Goal: Task Accomplishment & Management: Manage account settings

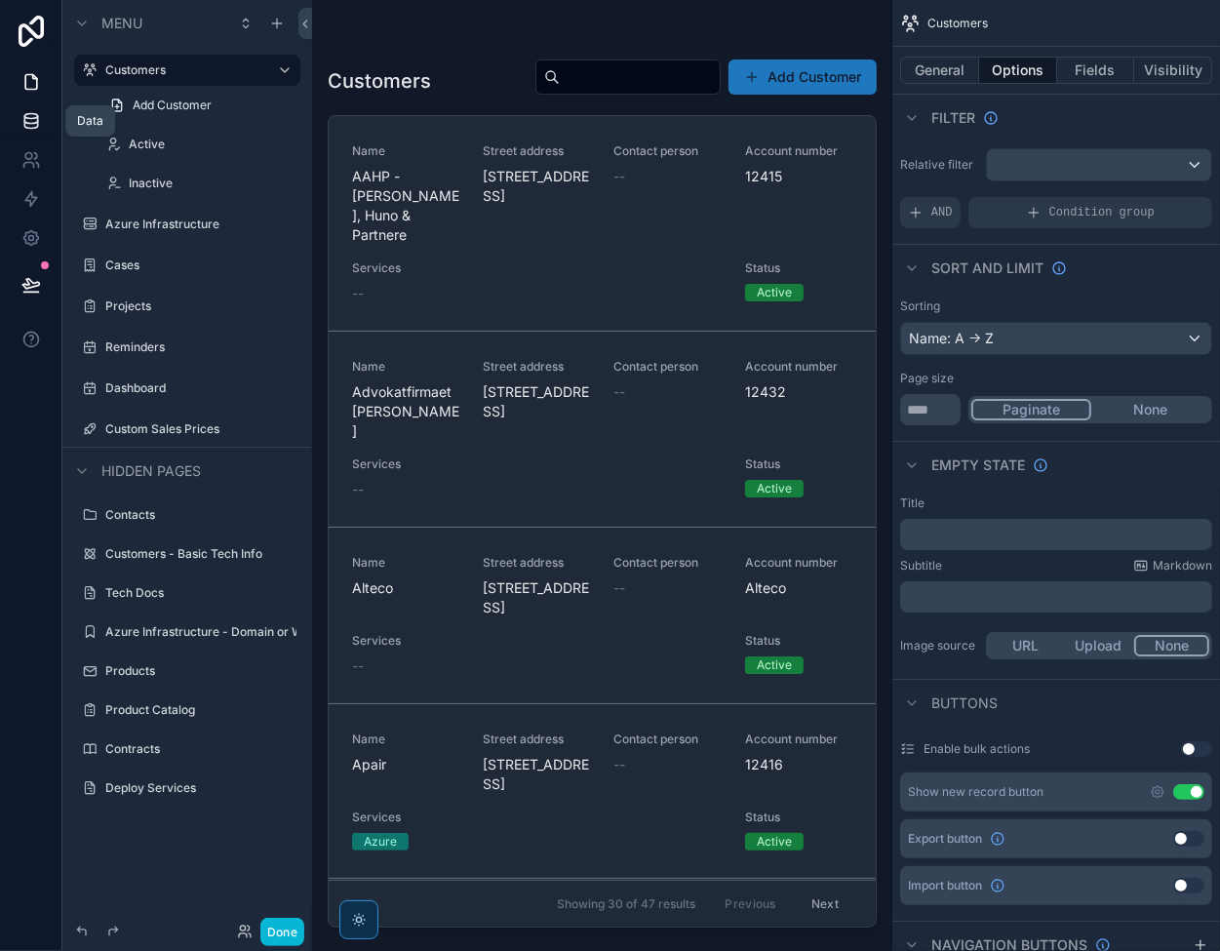
click at [27, 120] on icon at bounding box center [31, 121] width 20 height 20
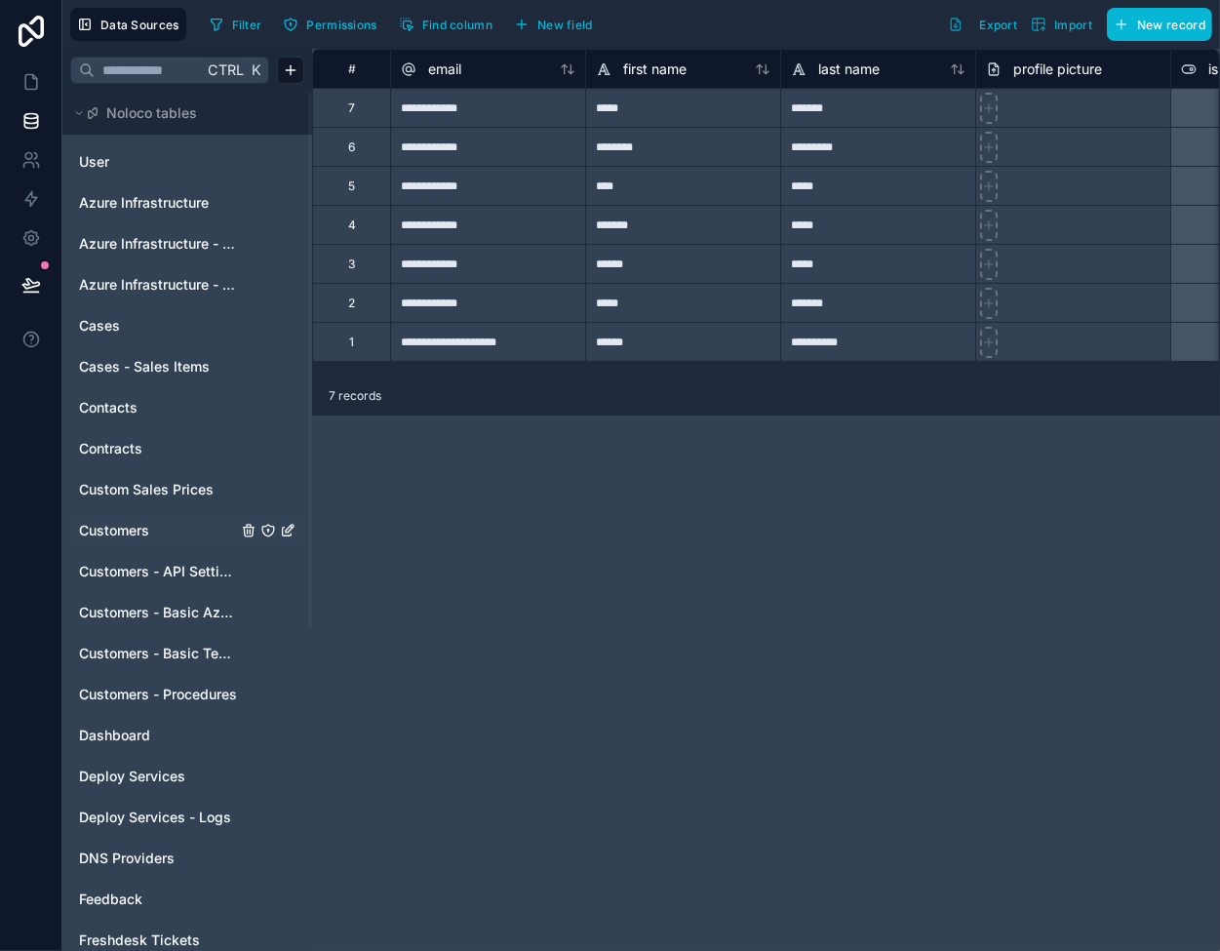
click at [130, 533] on span "Customers" at bounding box center [114, 531] width 70 height 20
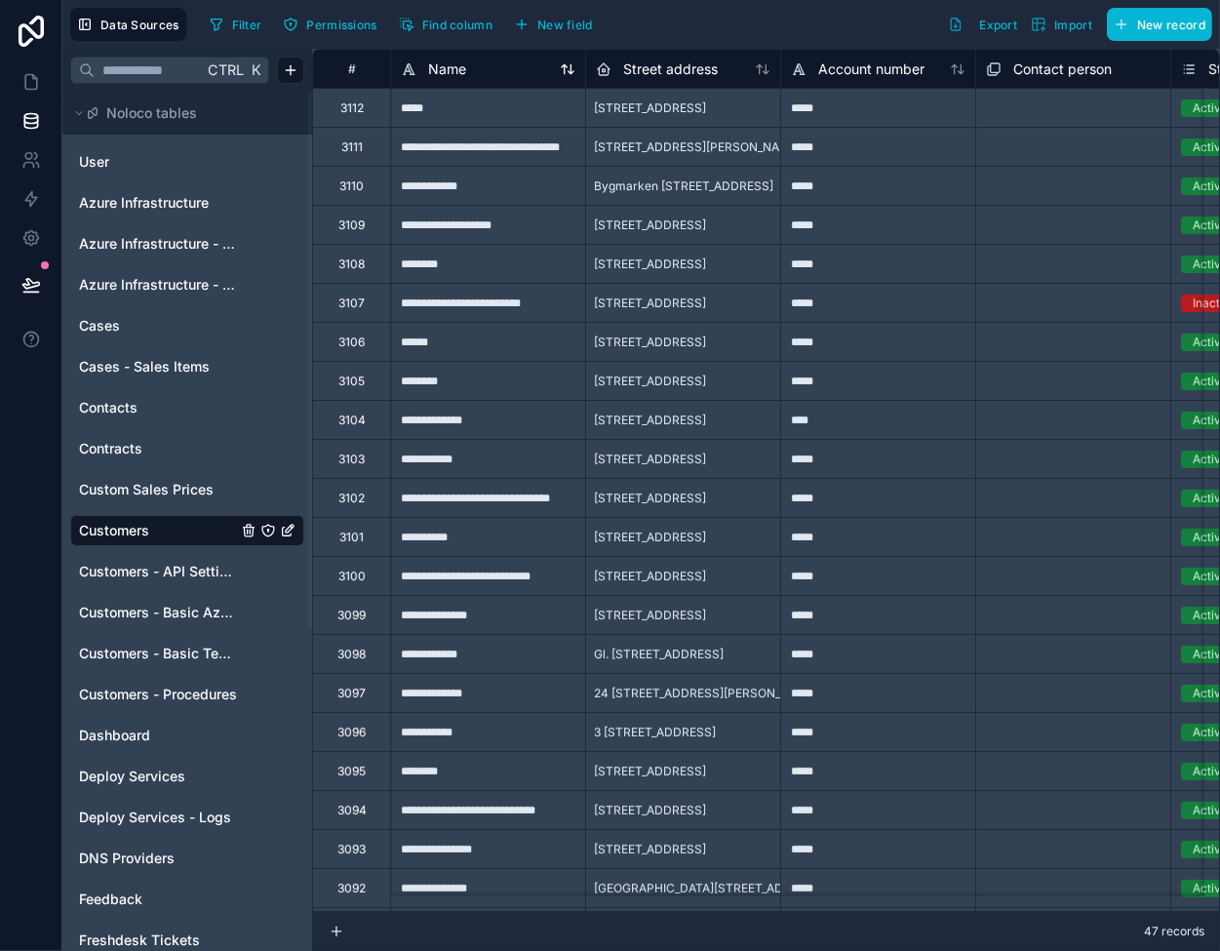
click at [568, 73] on icon at bounding box center [568, 69] width 16 height 16
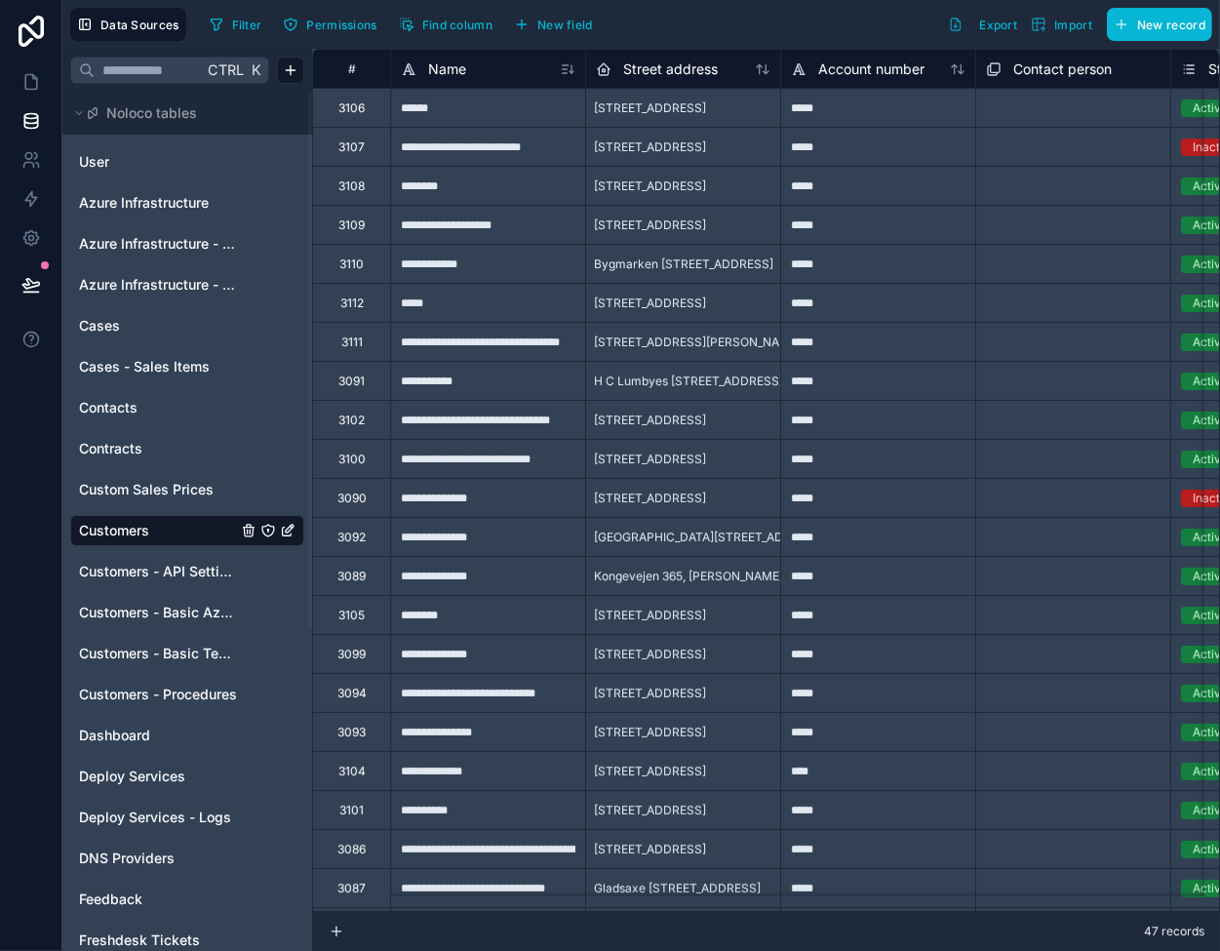
click at [569, 68] on icon at bounding box center [568, 69] width 16 height 16
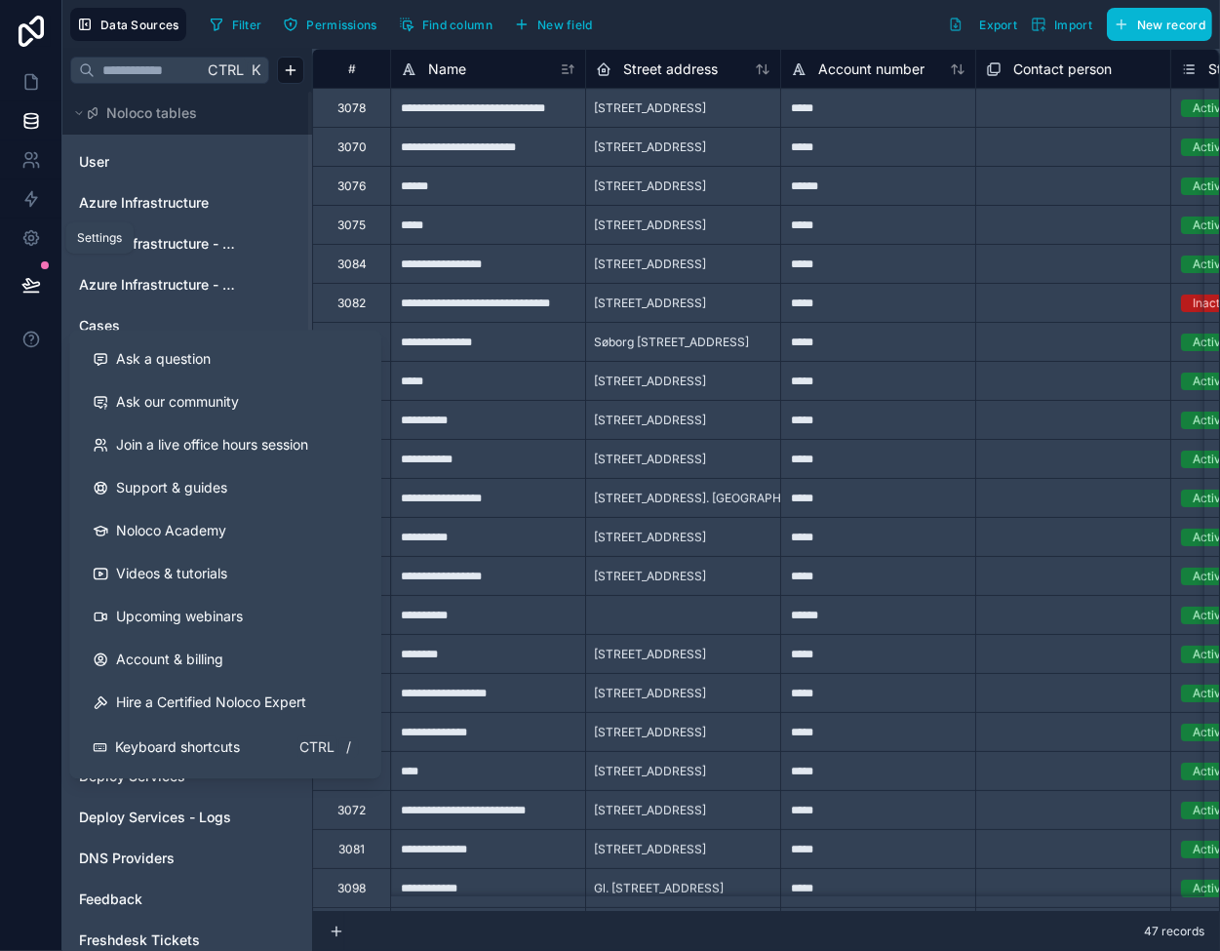
drag, startPoint x: 26, startPoint y: 240, endPoint x: 67, endPoint y: 229, distance: 42.3
click at [26, 239] on icon at bounding box center [31, 238] width 20 height 20
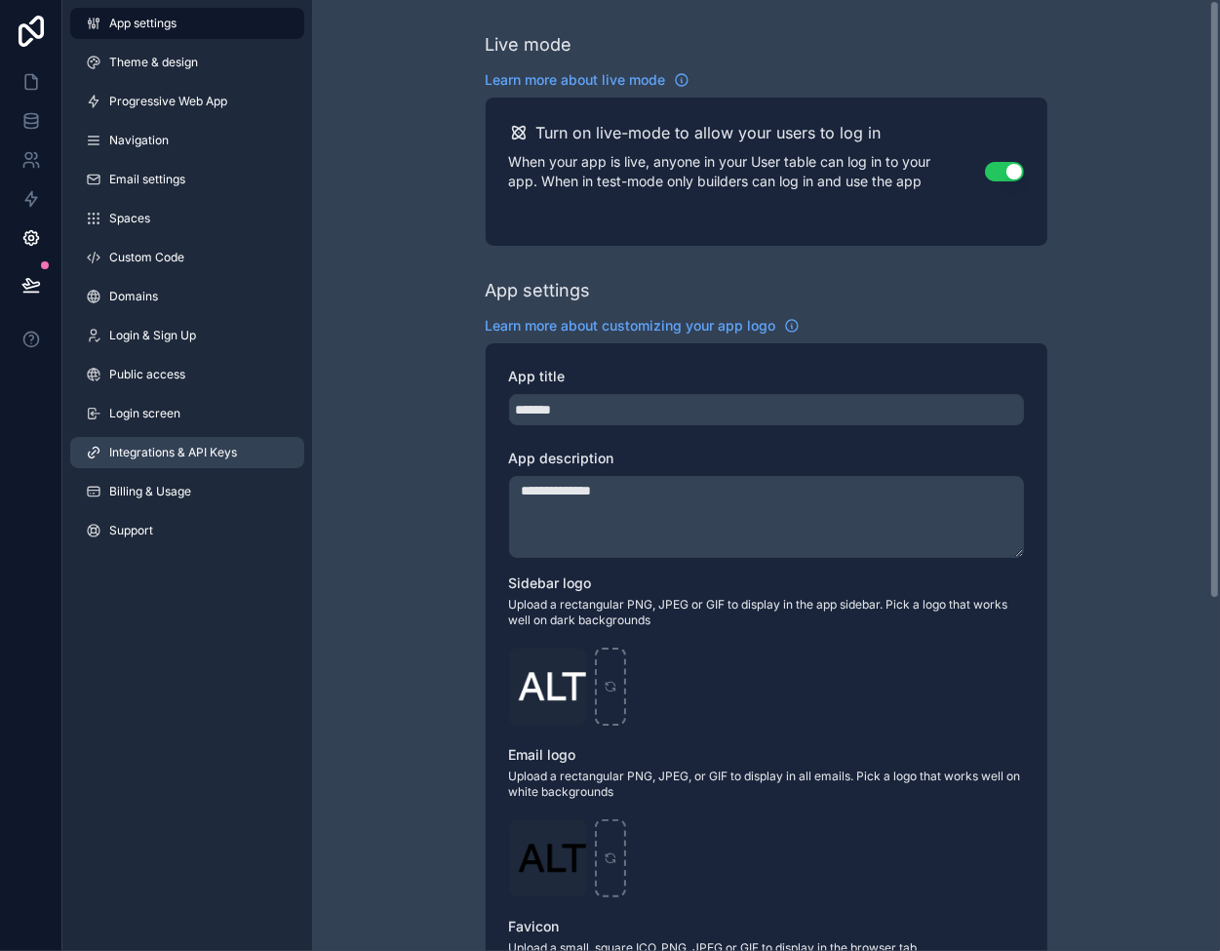
click at [116, 446] on span "Integrations & API Keys" at bounding box center [173, 453] width 128 height 16
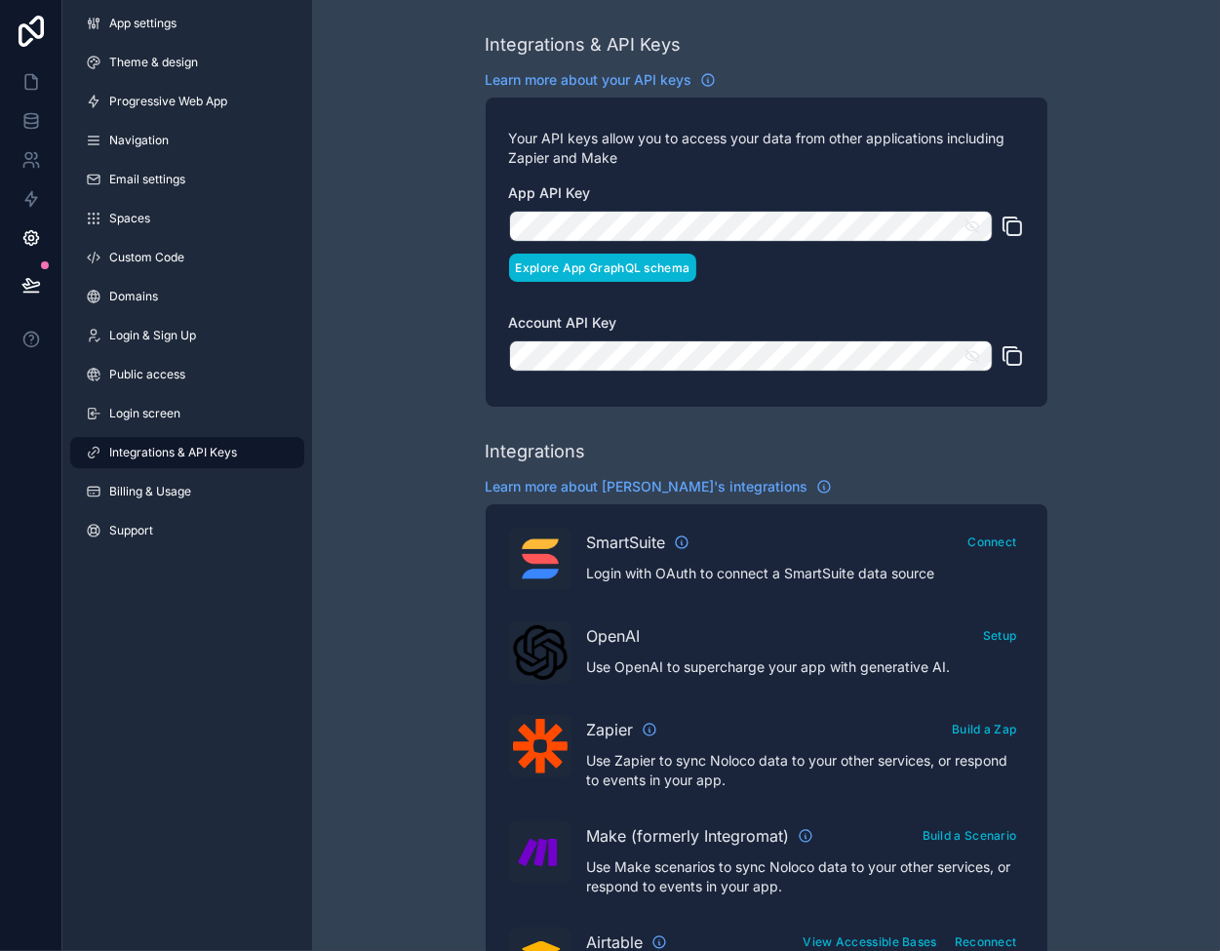
click at [589, 258] on button "Explore App GraphQL schema" at bounding box center [603, 268] width 188 height 28
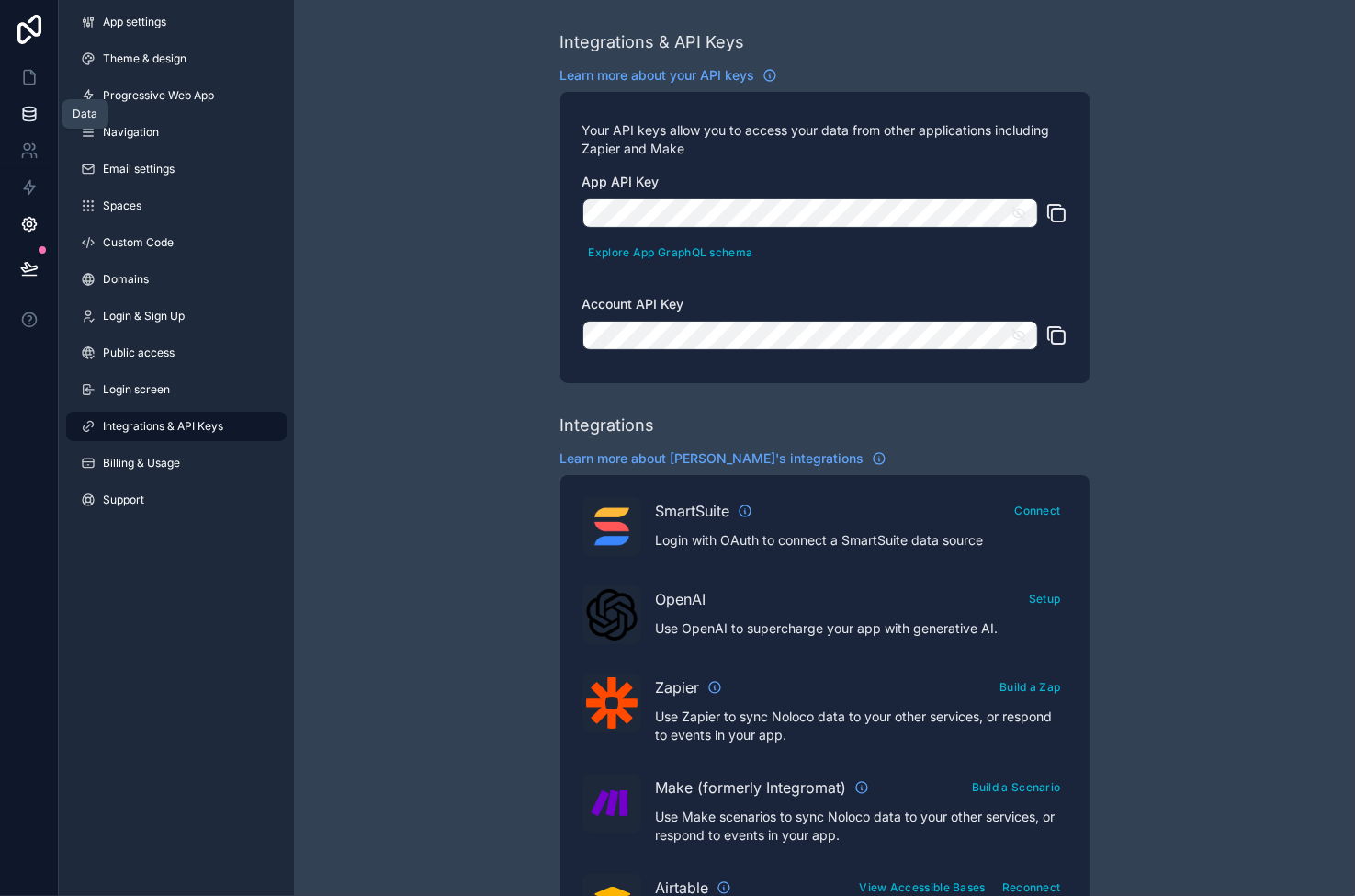
click at [33, 100] on link at bounding box center [28, 113] width 57 height 37
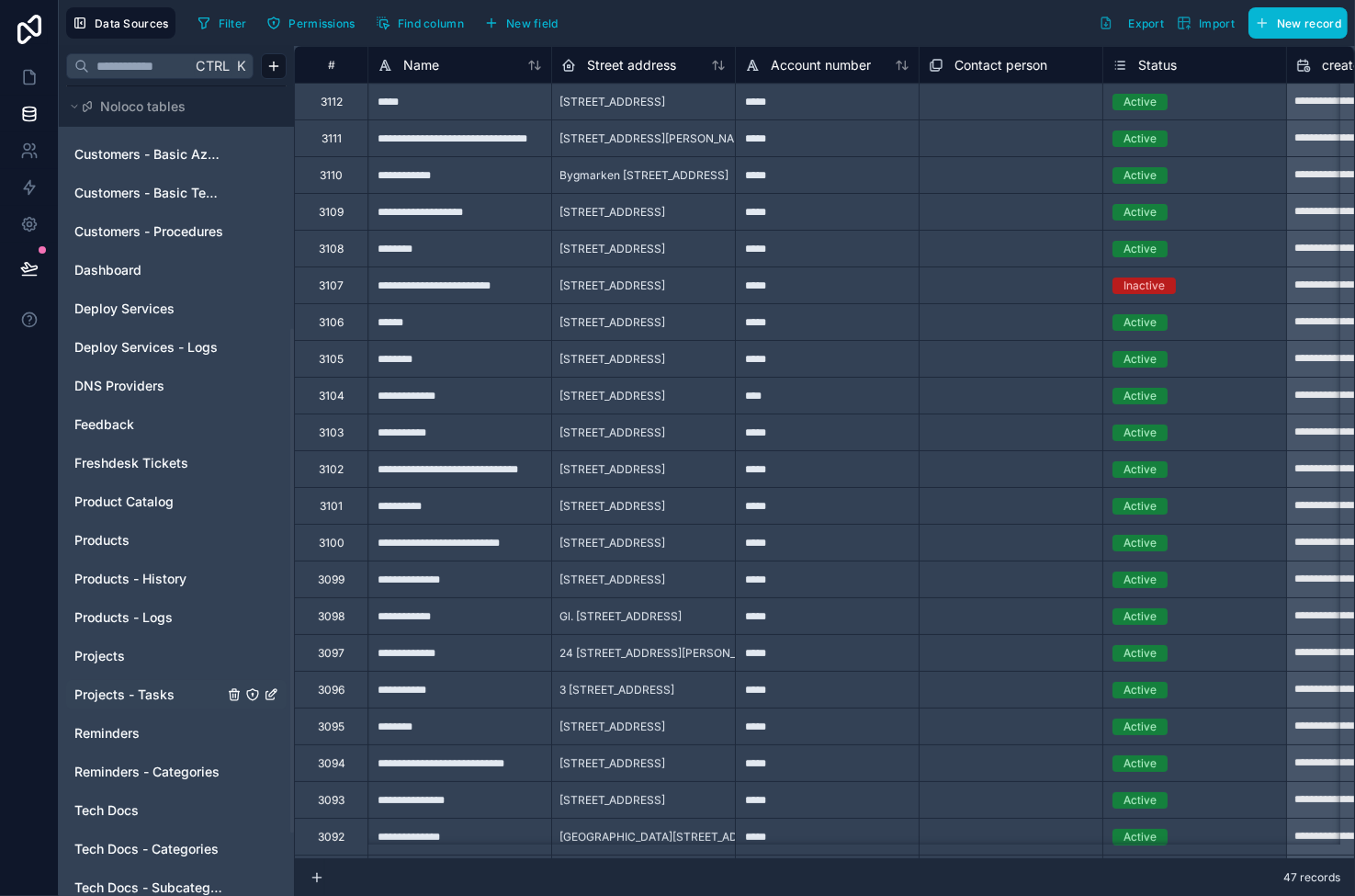
scroll to position [460, 0]
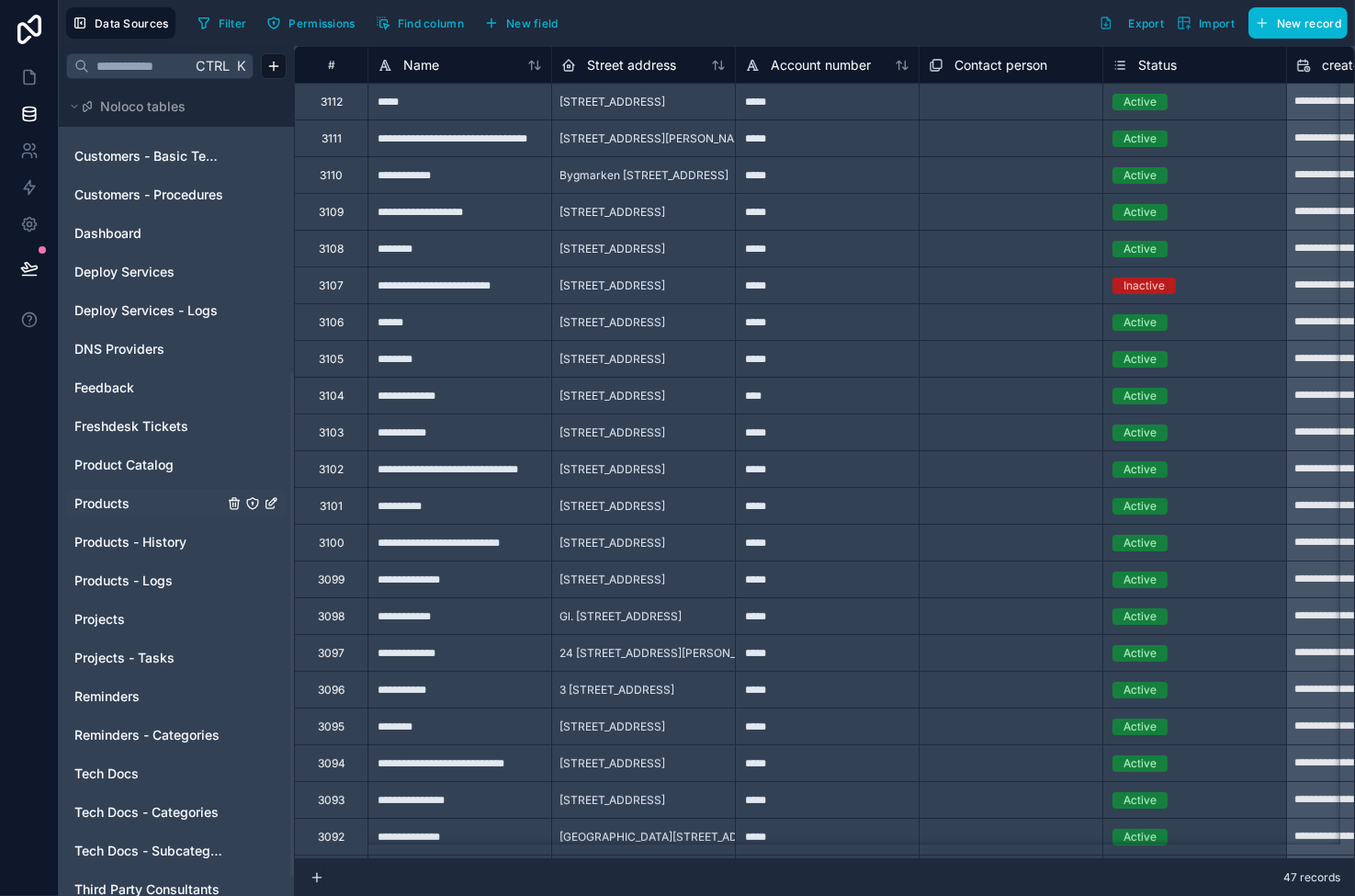
click at [132, 502] on link "Products" at bounding box center [149, 504] width 149 height 19
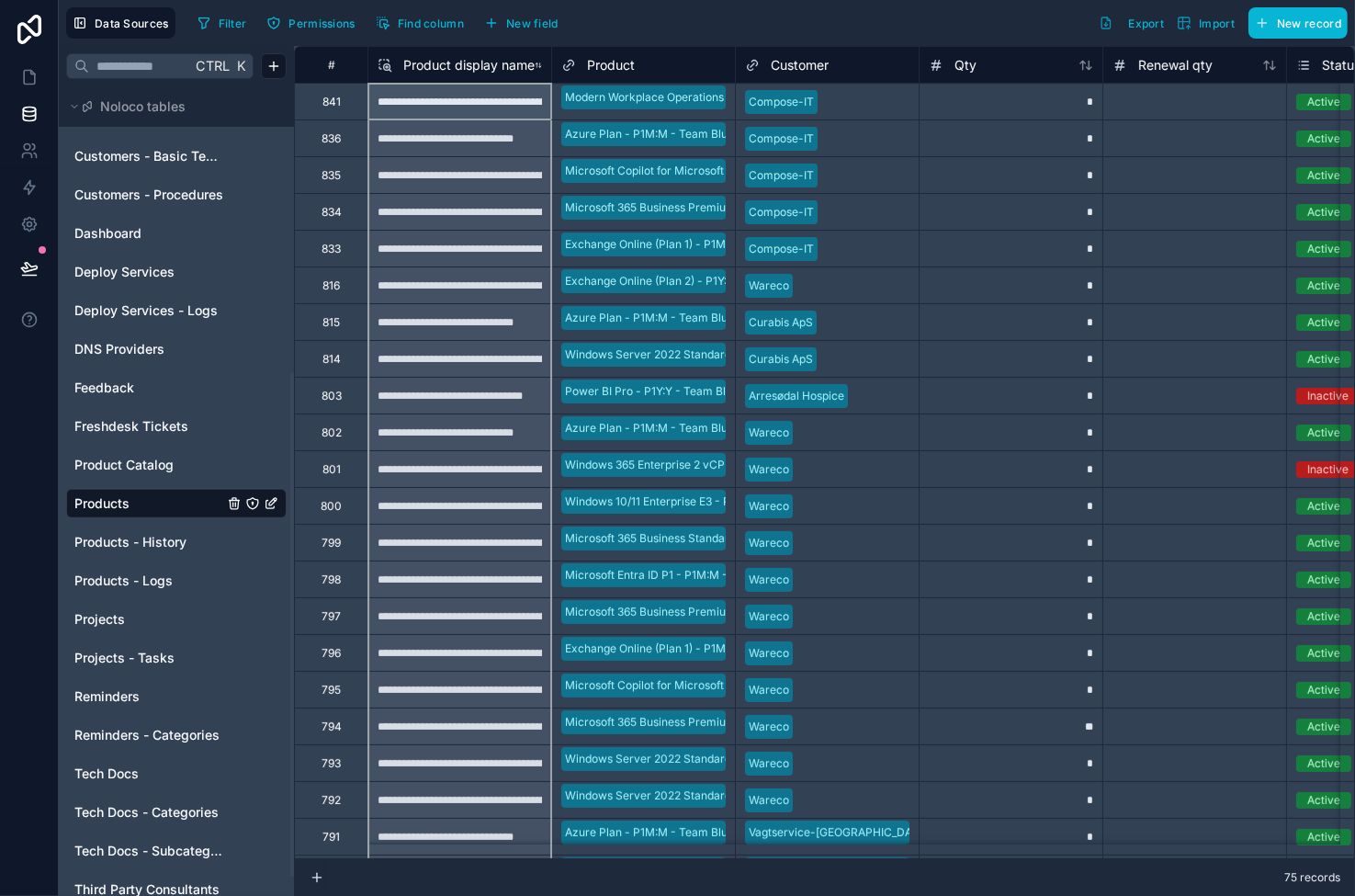
click at [534, 67] on icon at bounding box center [538, 65] width 8 height 15
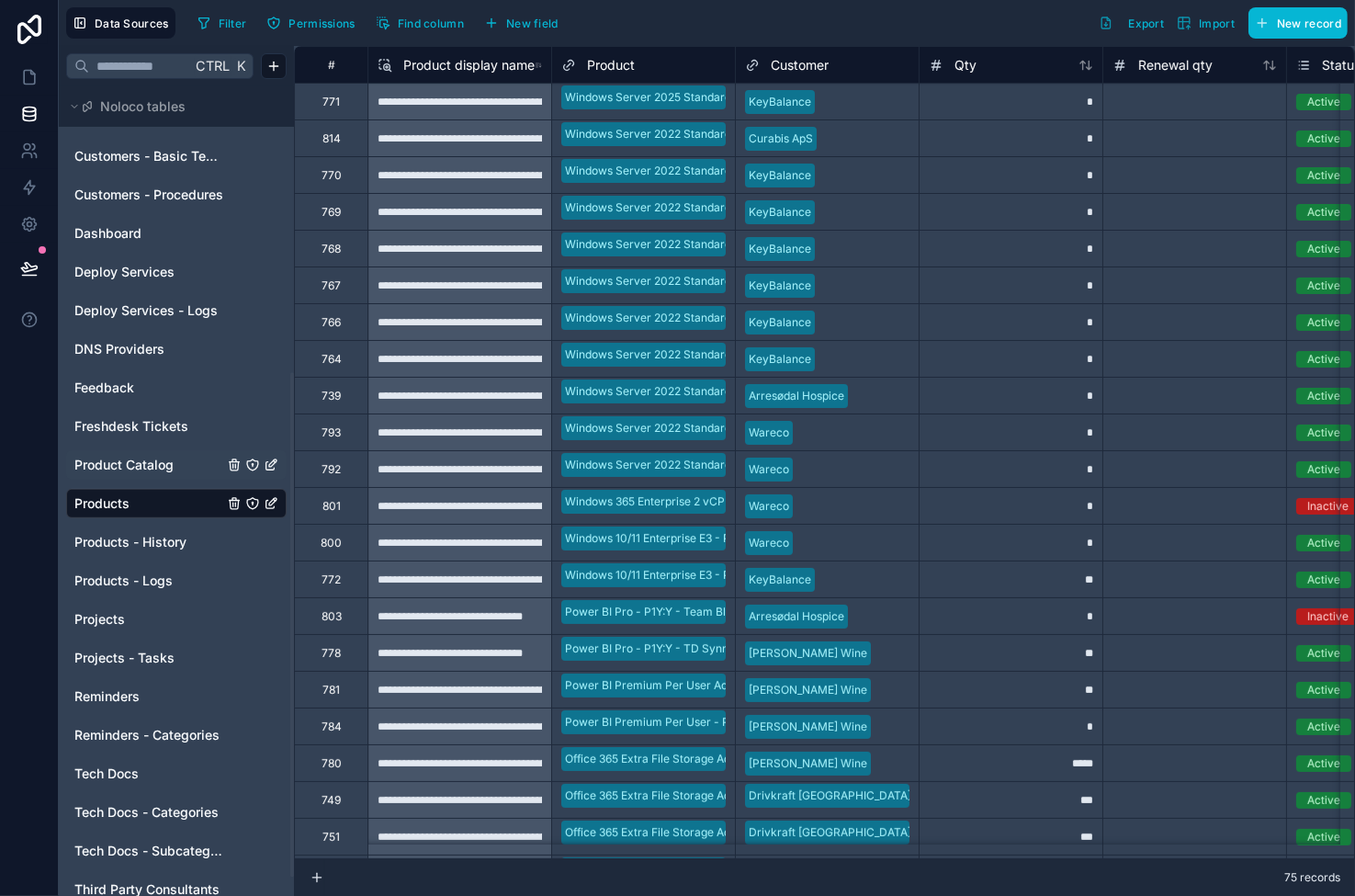
click at [118, 460] on span "Product Catalog" at bounding box center [123, 465] width 99 height 19
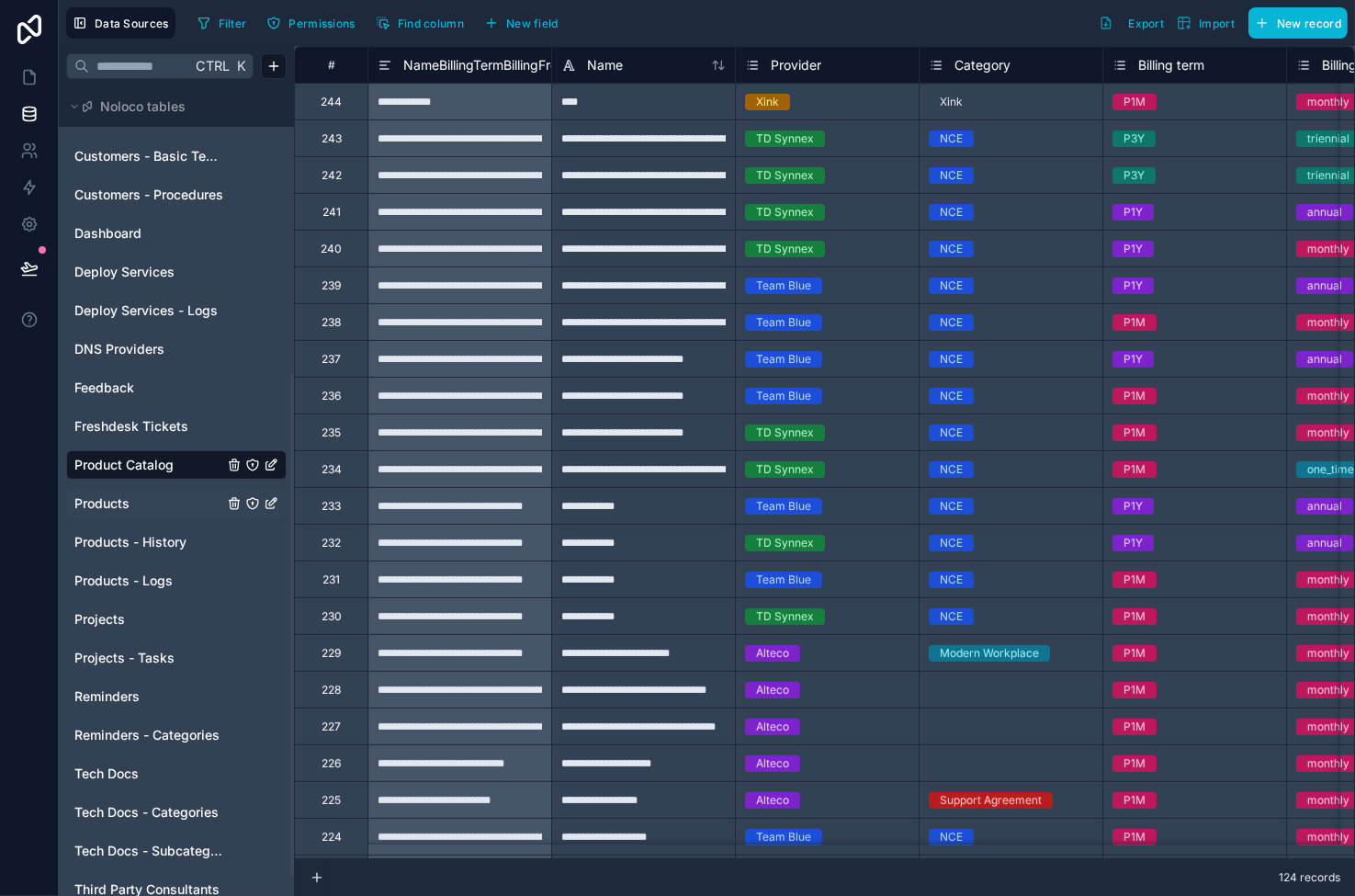
click at [106, 502] on span "Products" at bounding box center [102, 504] width 56 height 19
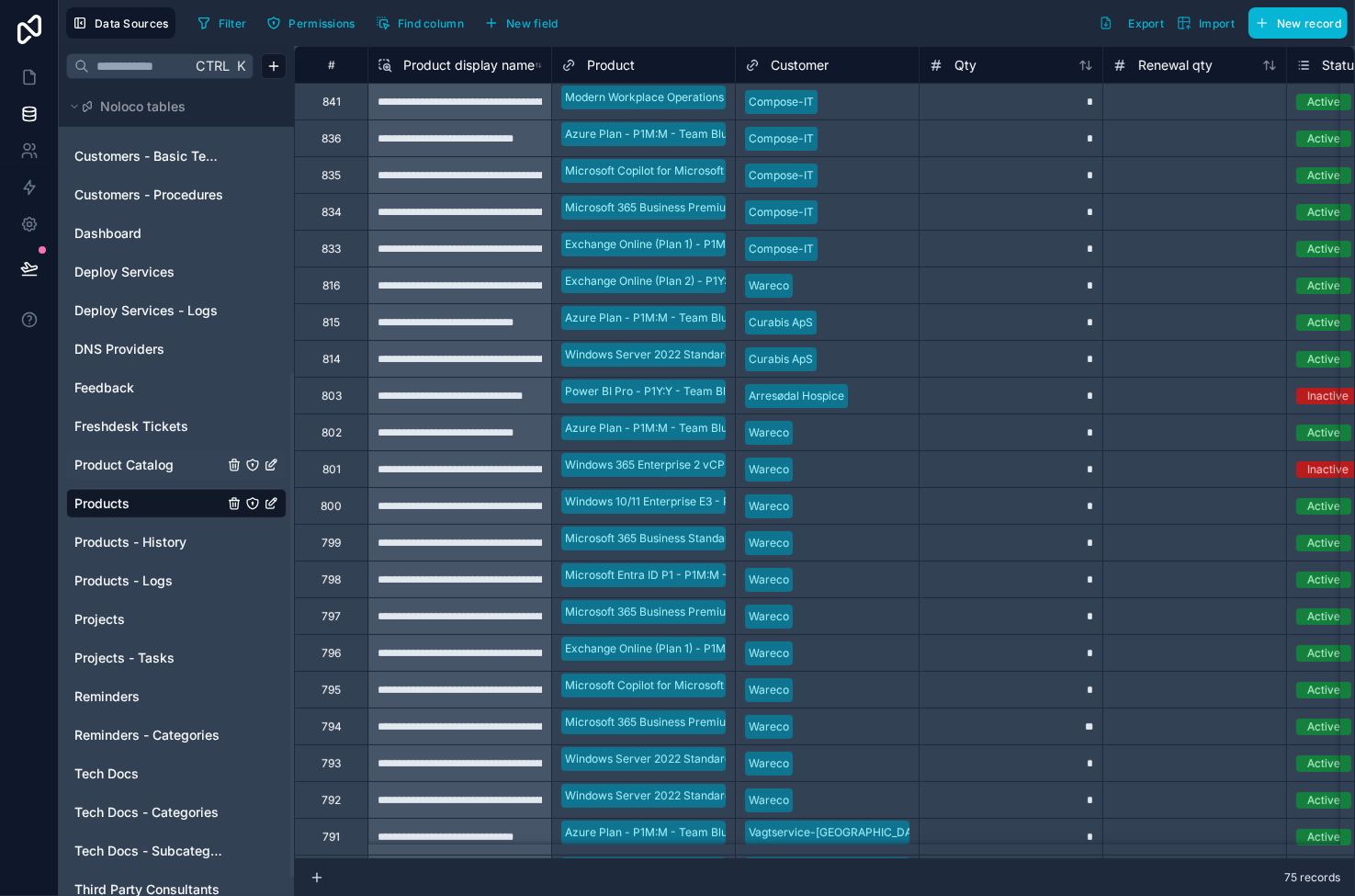
click at [976, 101] on div "*" at bounding box center [1010, 101] width 184 height 37
click at [1149, 173] on div "Active" at bounding box center [1379, 175] width 183 height 20
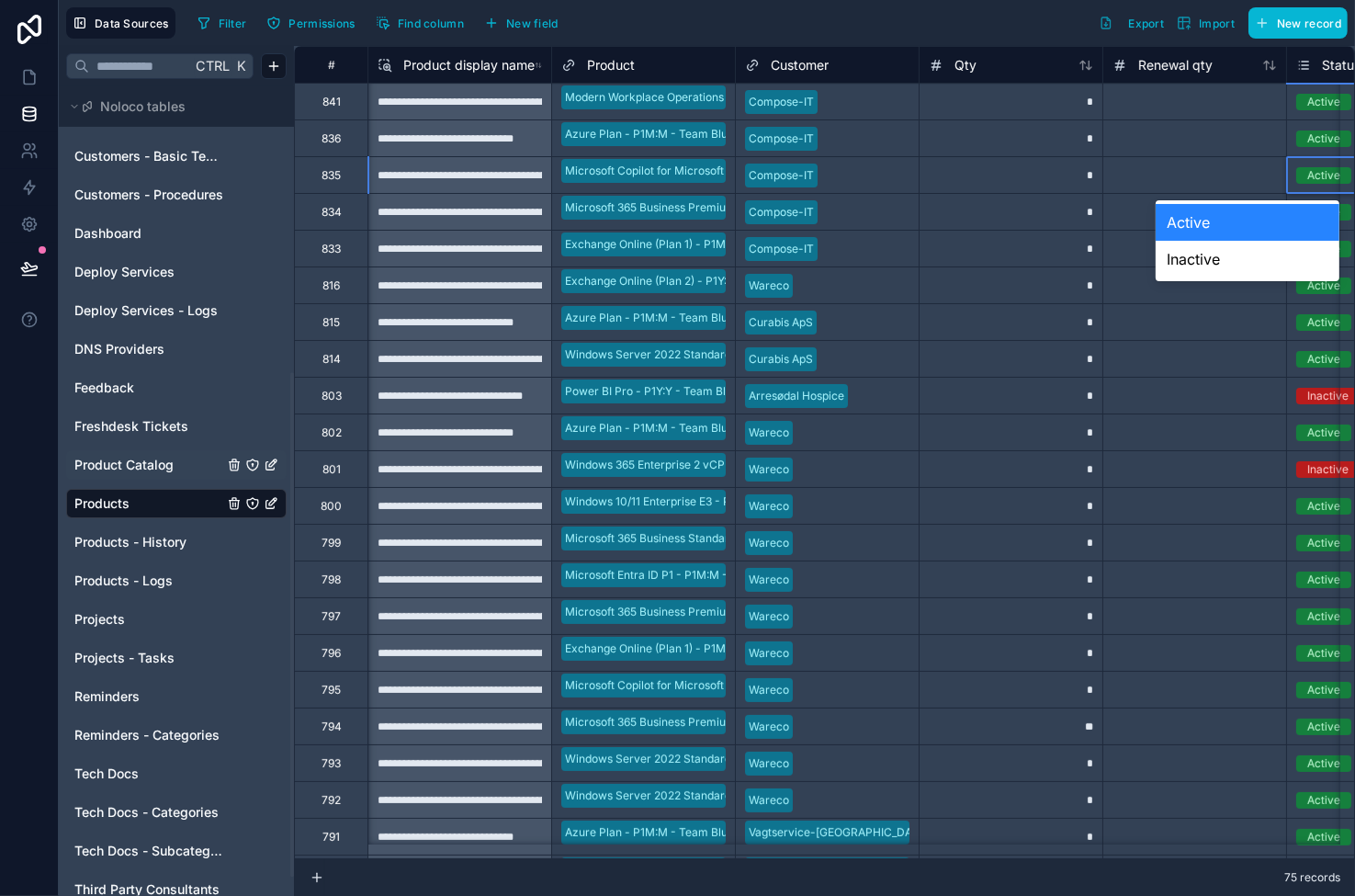
scroll to position [0, 130]
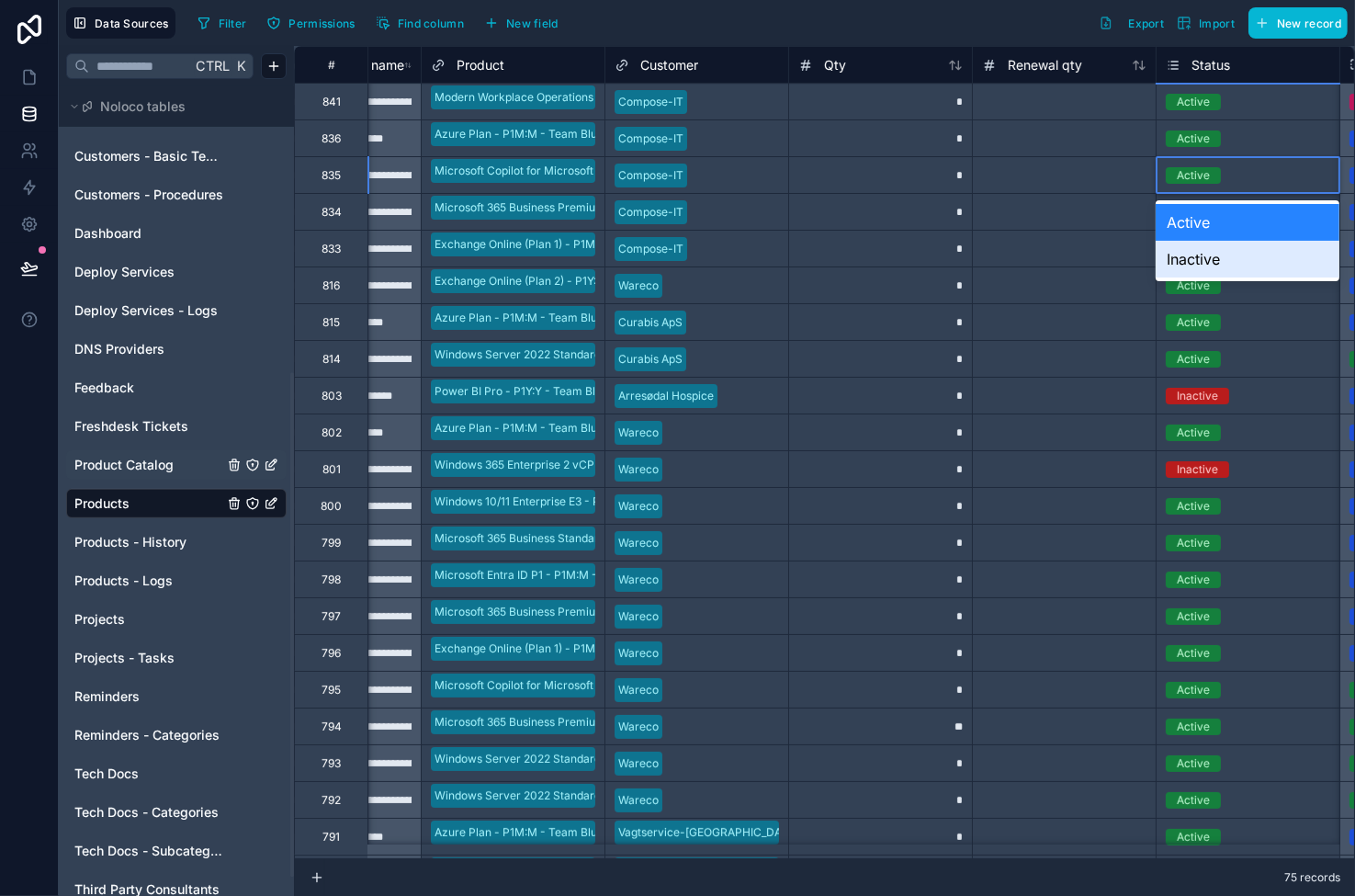
click at [1149, 259] on div "Inactive" at bounding box center [1248, 258] width 183 height 37
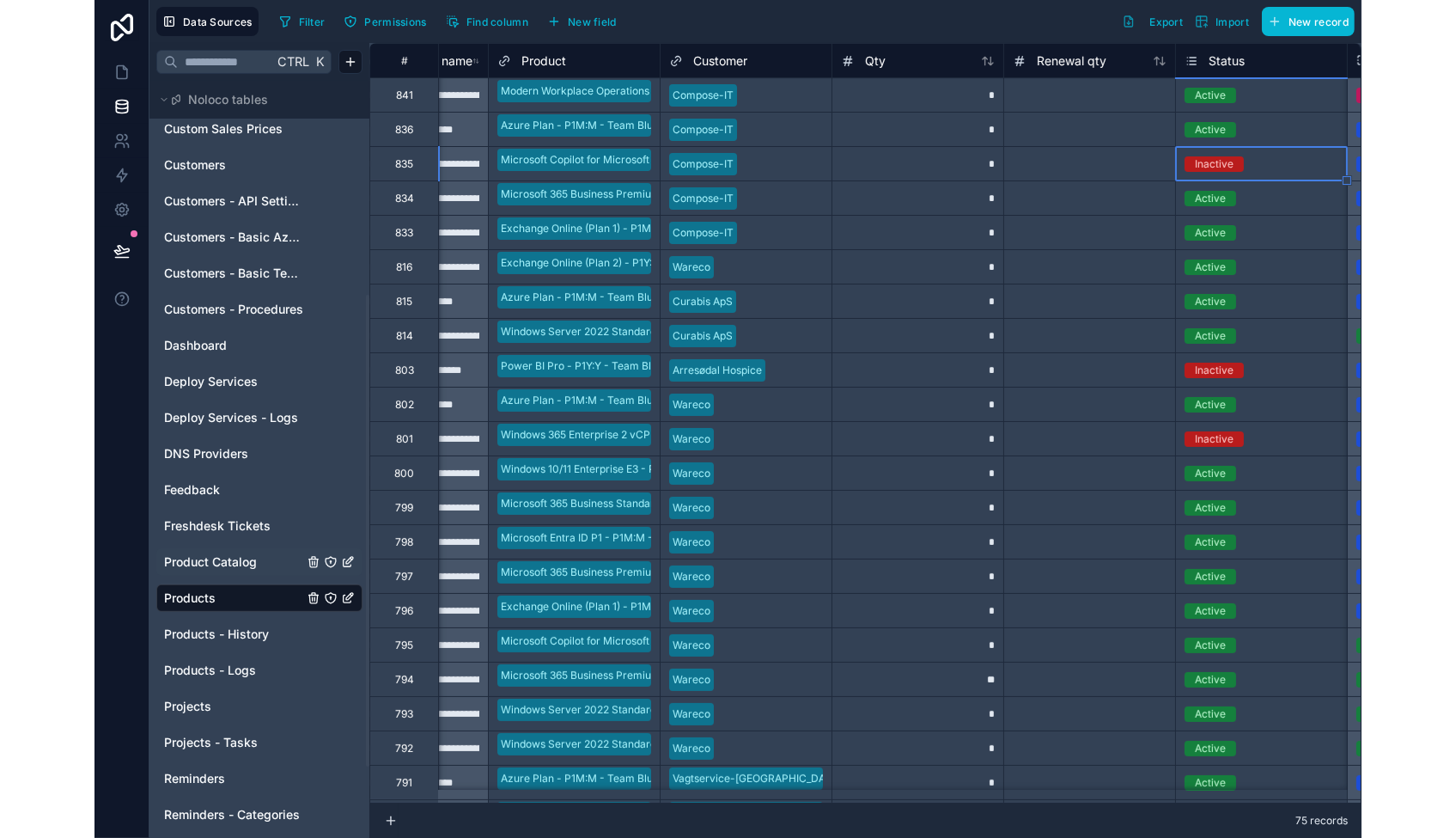
scroll to position [202, 0]
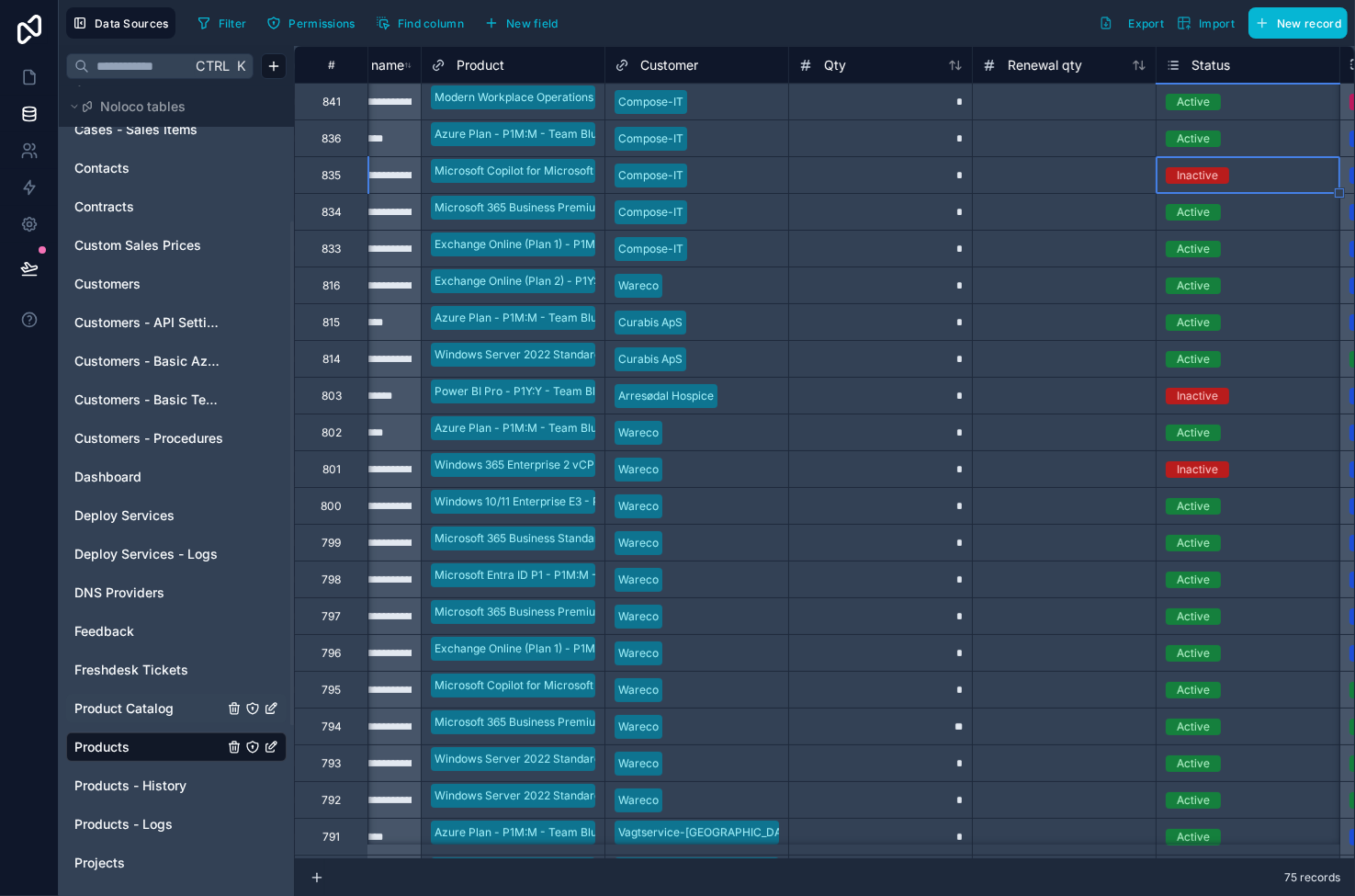
click at [1149, 66] on span "Status" at bounding box center [1211, 65] width 39 height 19
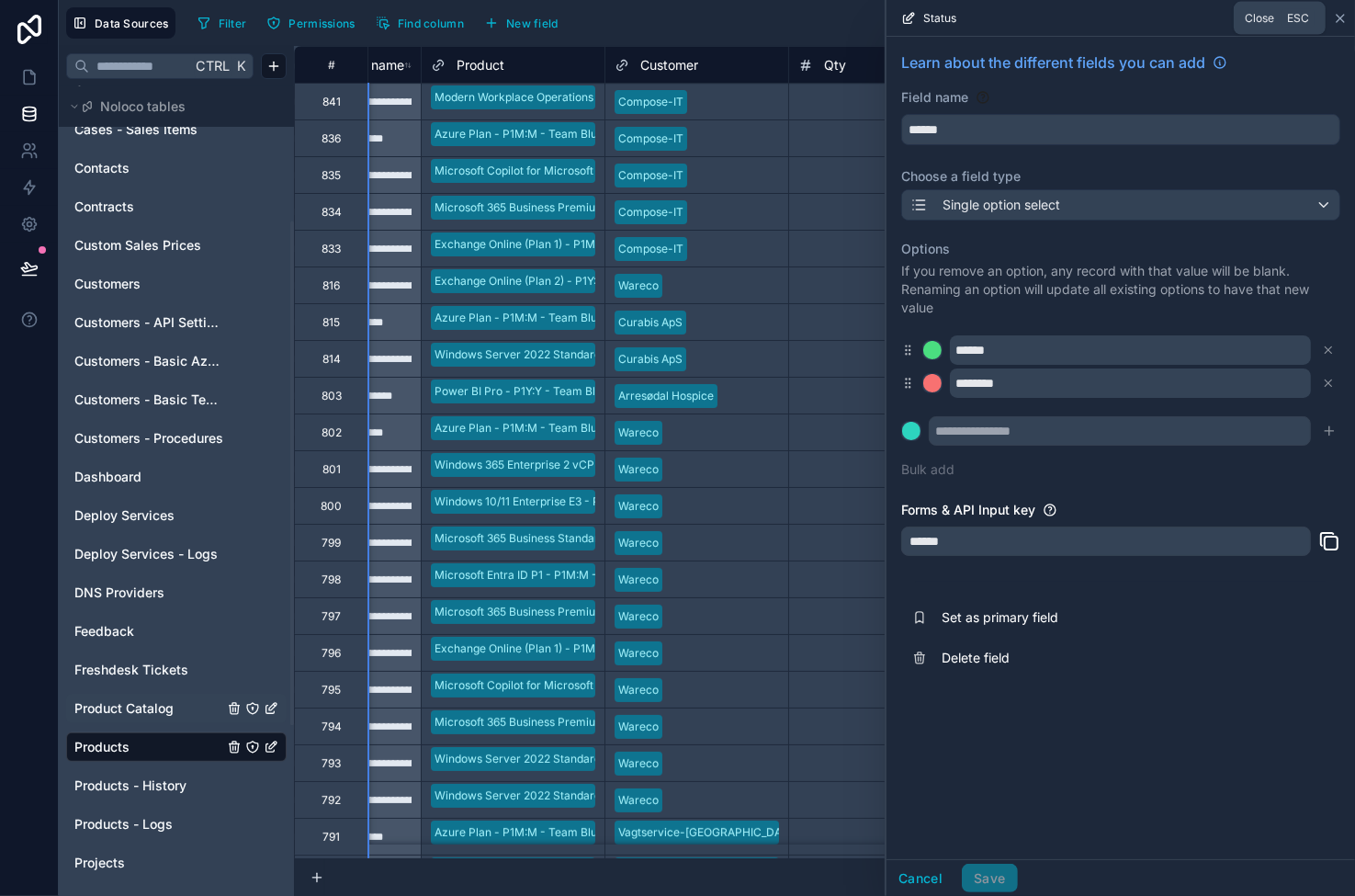
click at [1149, 18] on icon at bounding box center [1341, 19] width 8 height 8
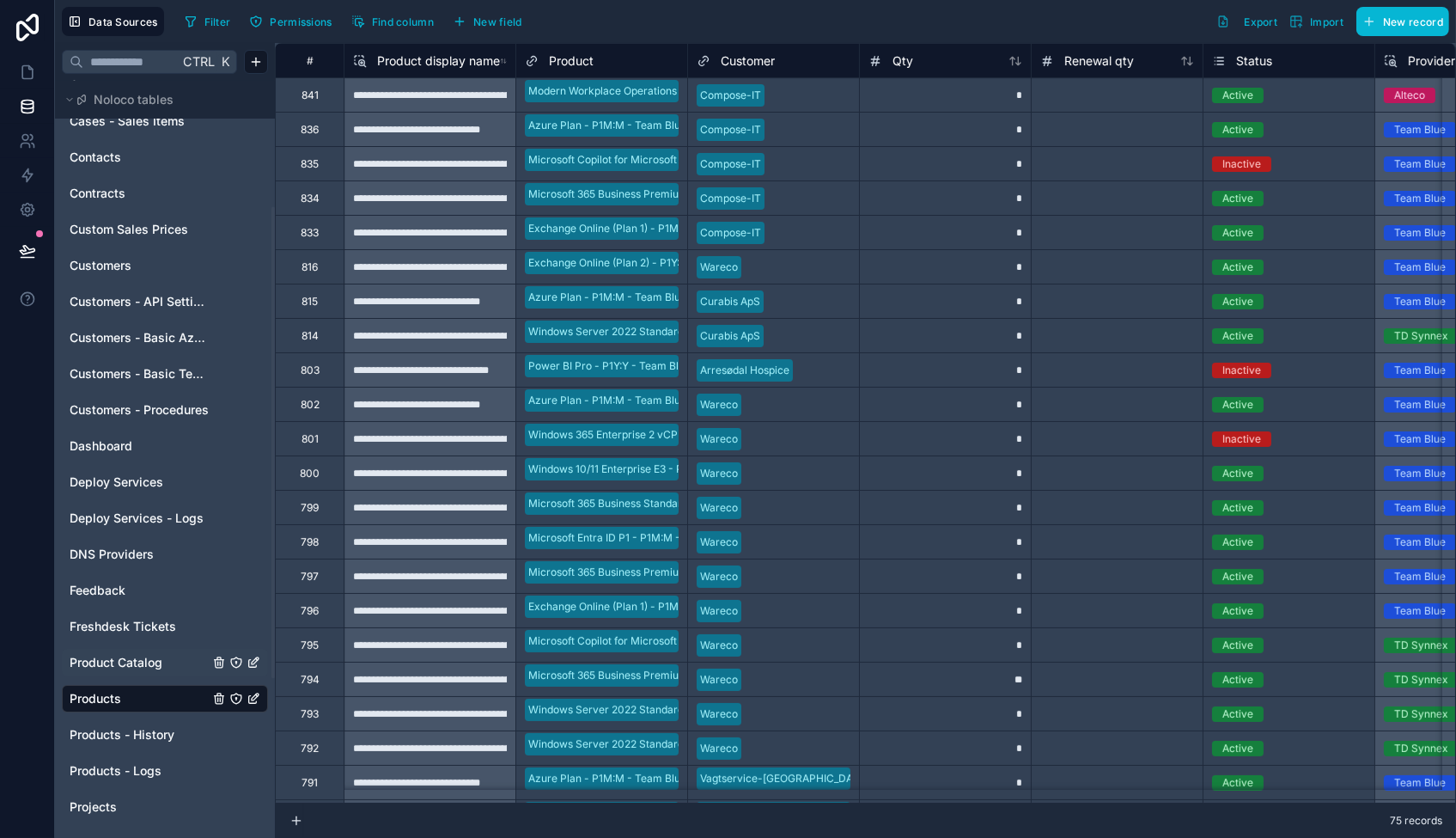
click at [927, 198] on div "*" at bounding box center [944, 197] width 172 height 34
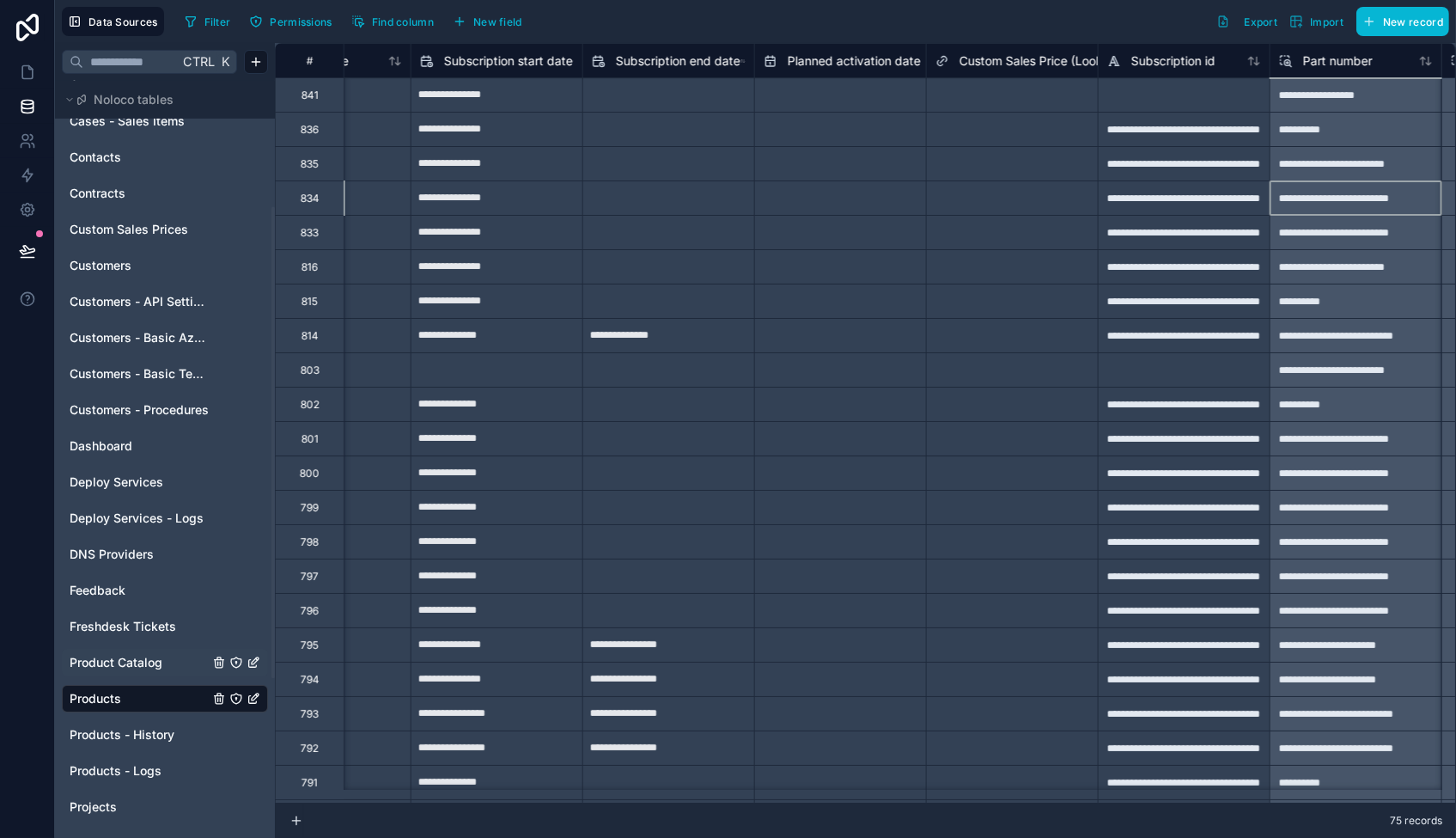
scroll to position [0, 2509]
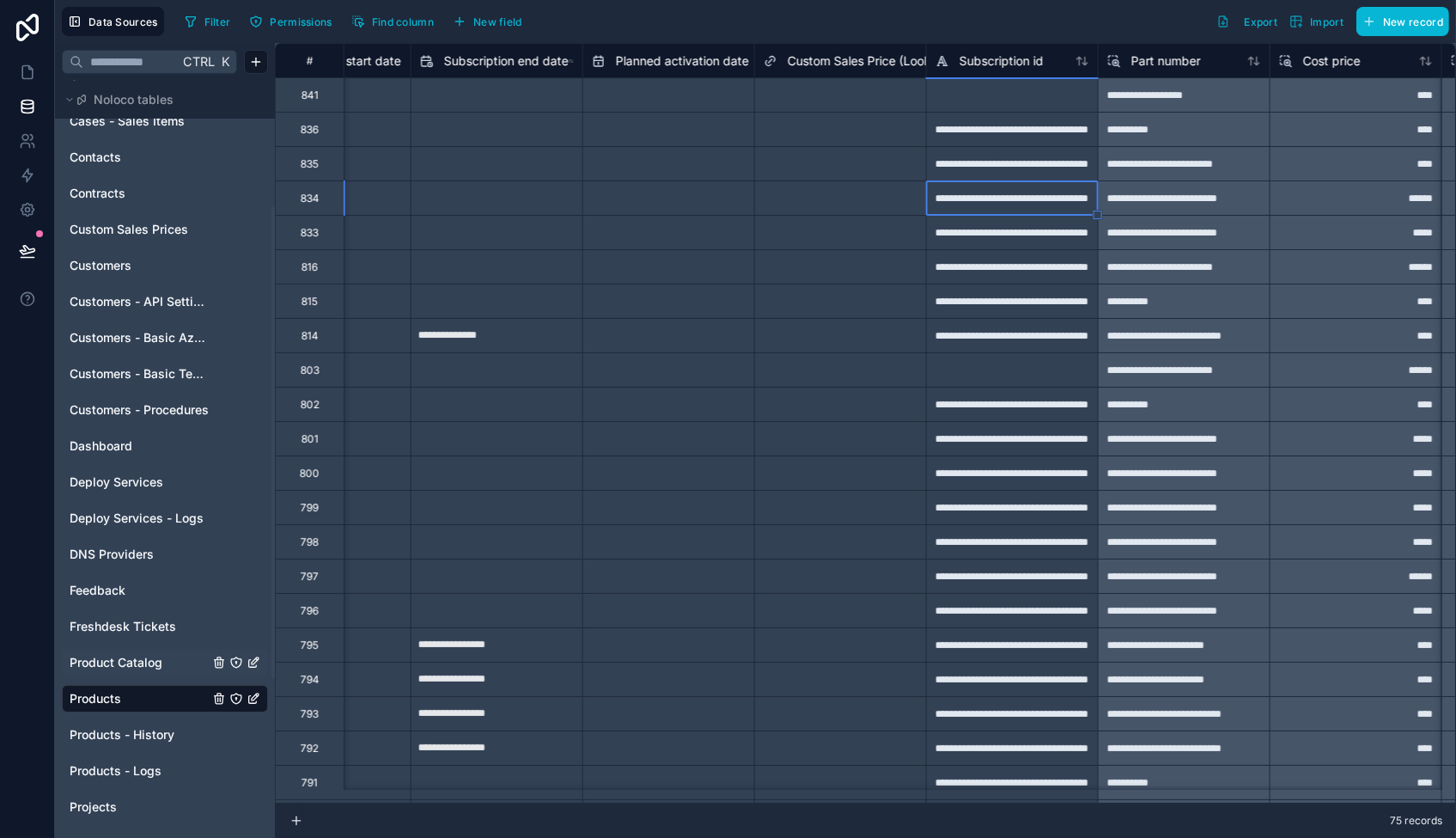
click at [1074, 130] on div "**********" at bounding box center [1183, 129] width 172 height 34
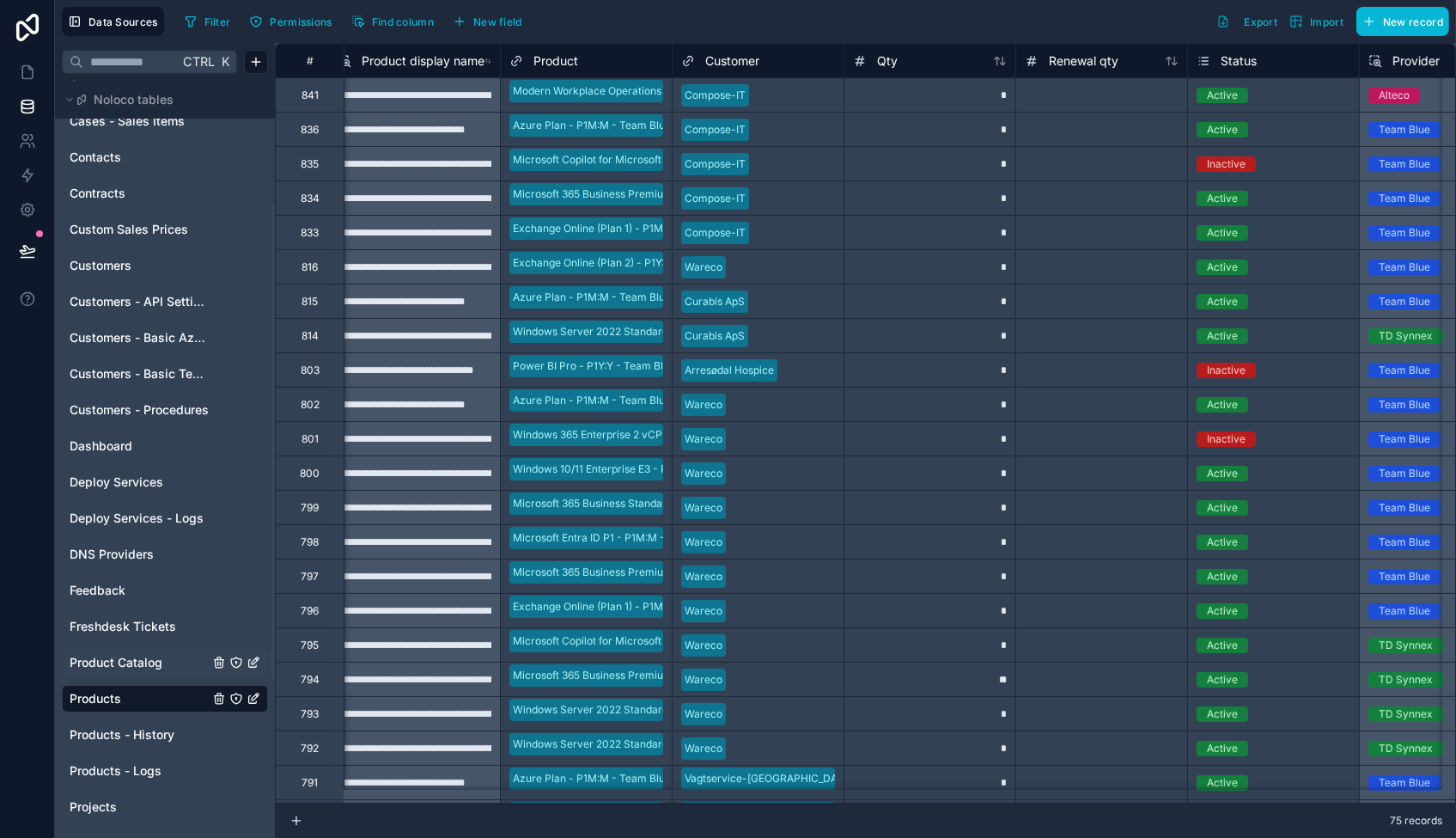
scroll to position [0, 0]
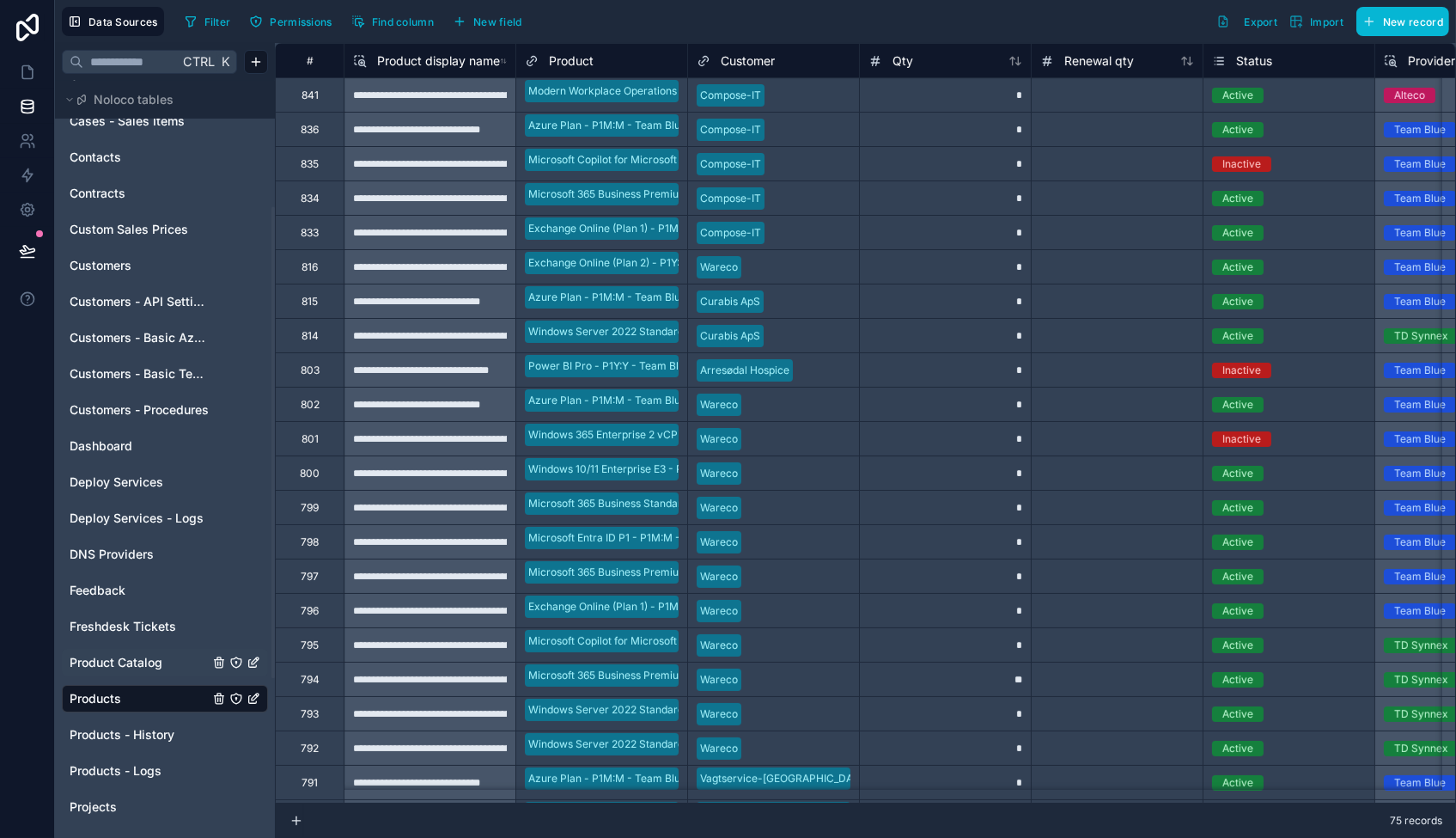
click at [1074, 154] on div at bounding box center [1116, 163] width 172 height 34
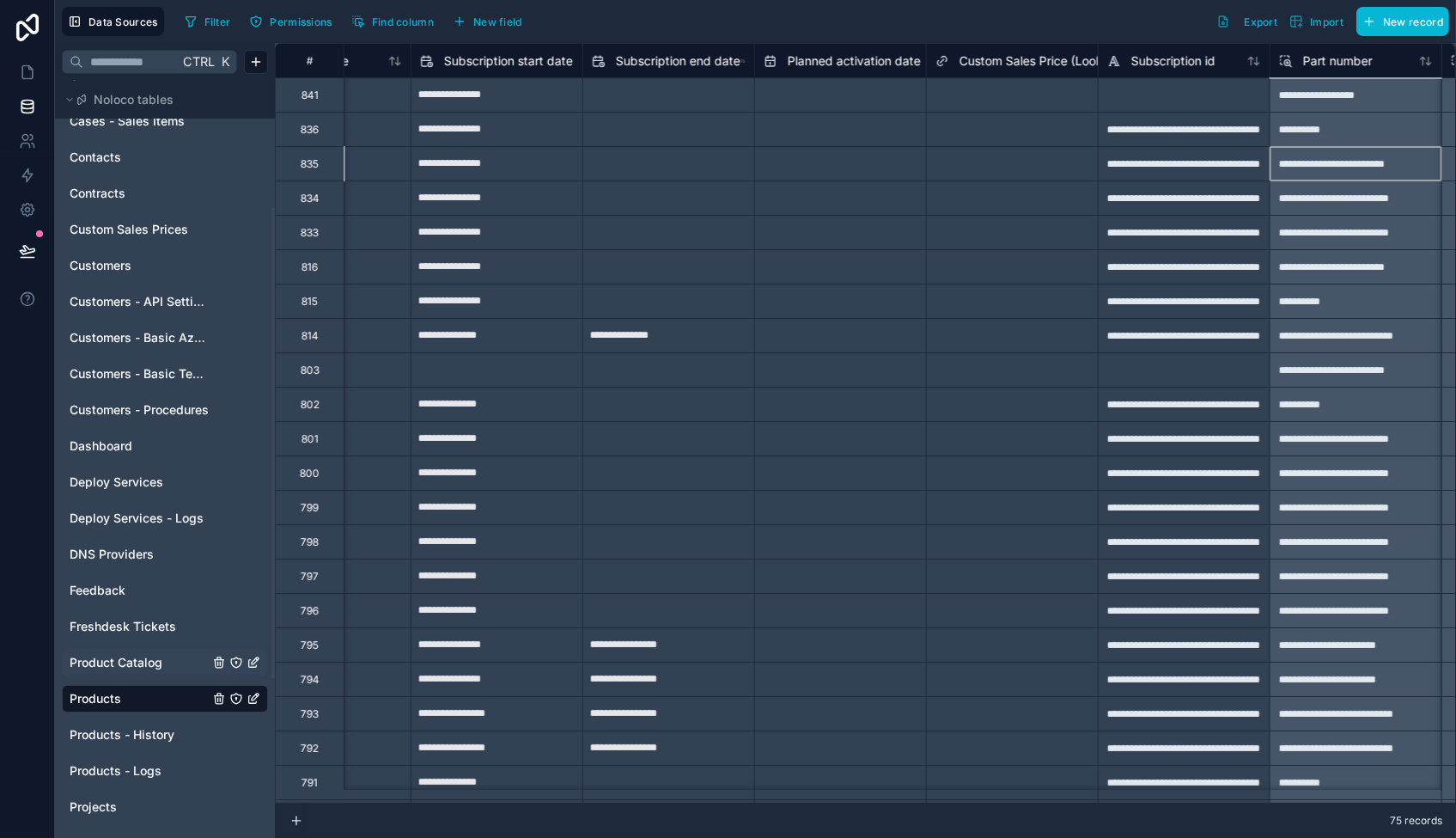
scroll to position [0, 2509]
